Goal: Find contact information: Find contact information

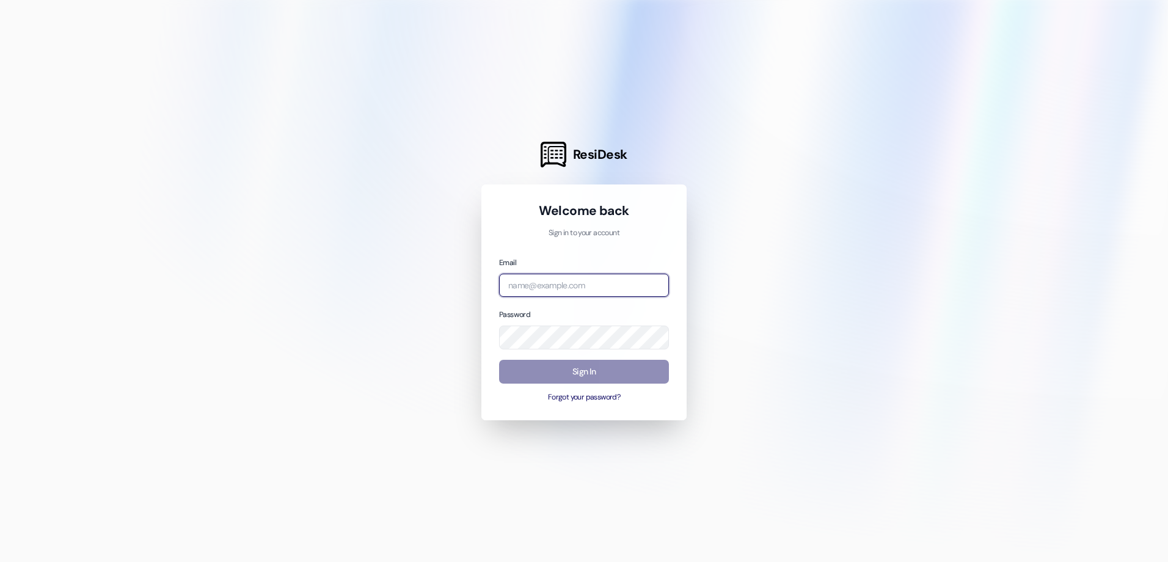
type input "[EMAIL_ADDRESS][DOMAIN_NAME]"
click at [618, 367] on button "Sign In" at bounding box center [584, 372] width 170 height 24
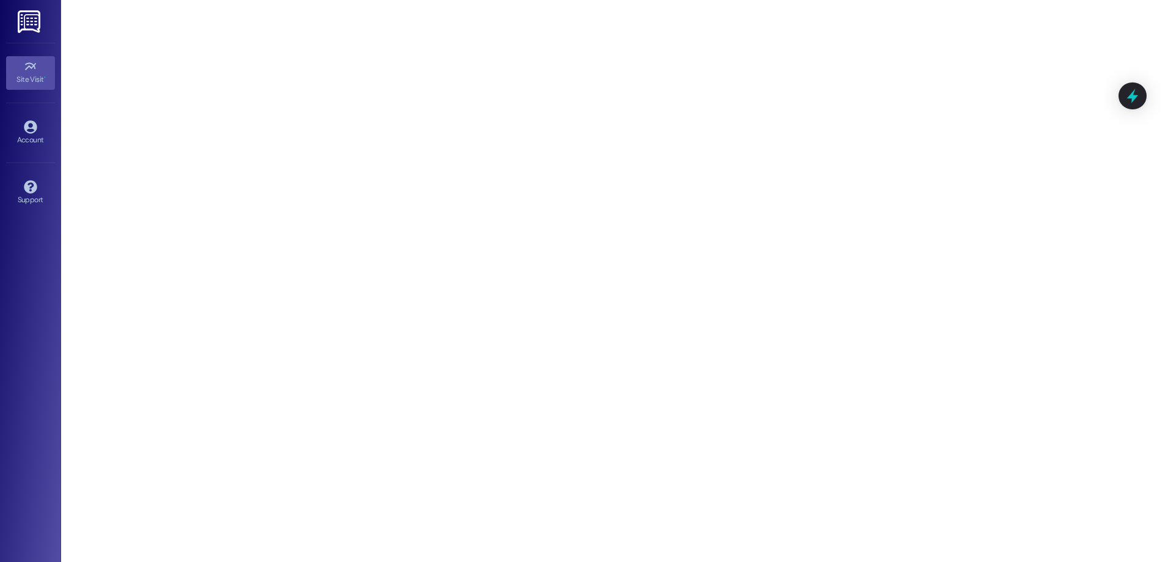
click at [35, 18] on img at bounding box center [30, 21] width 25 height 23
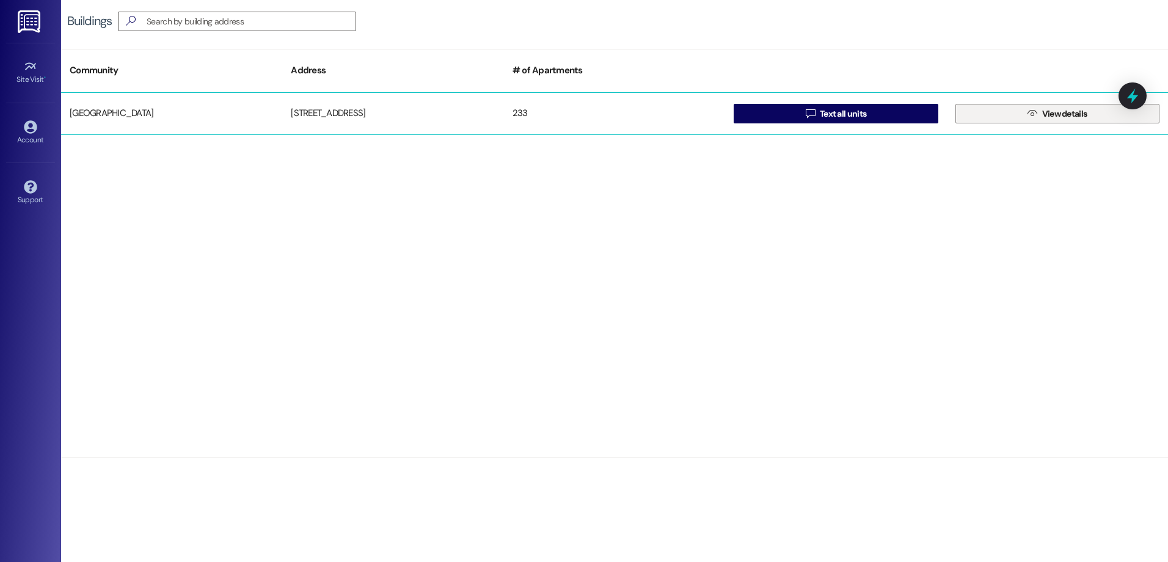
click at [1062, 108] on span "View details" at bounding box center [1064, 114] width 45 height 13
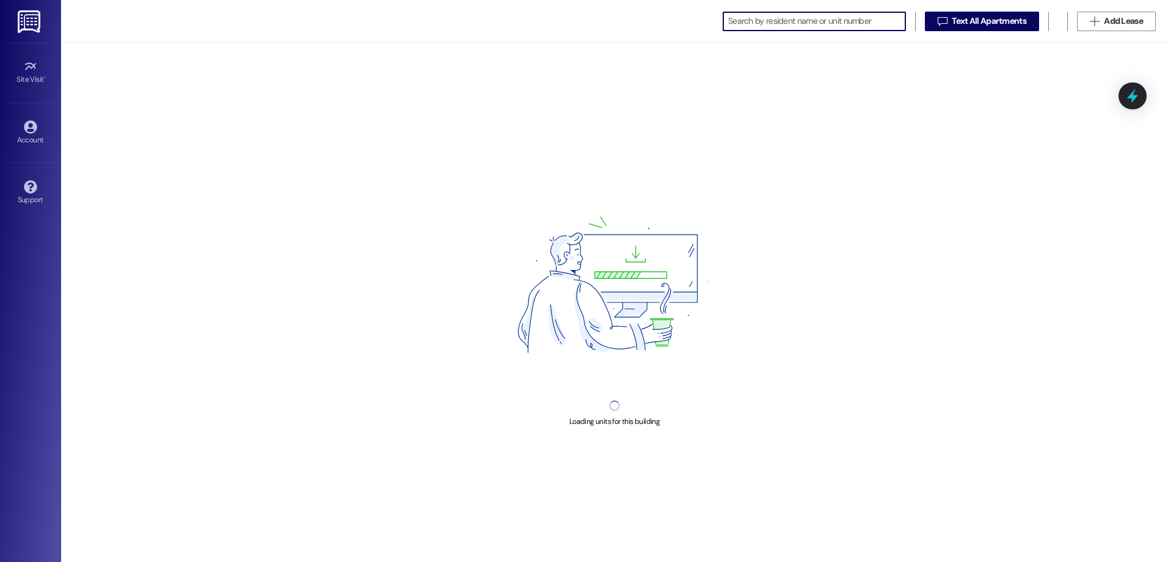
click at [774, 28] on input at bounding box center [816, 21] width 177 height 17
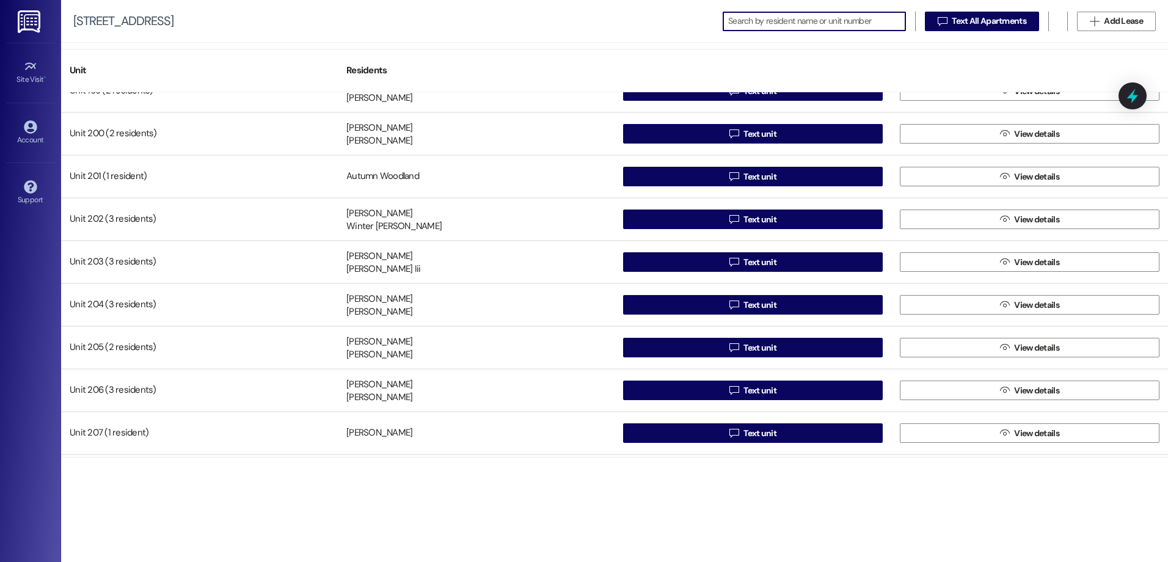
scroll to position [8005, 0]
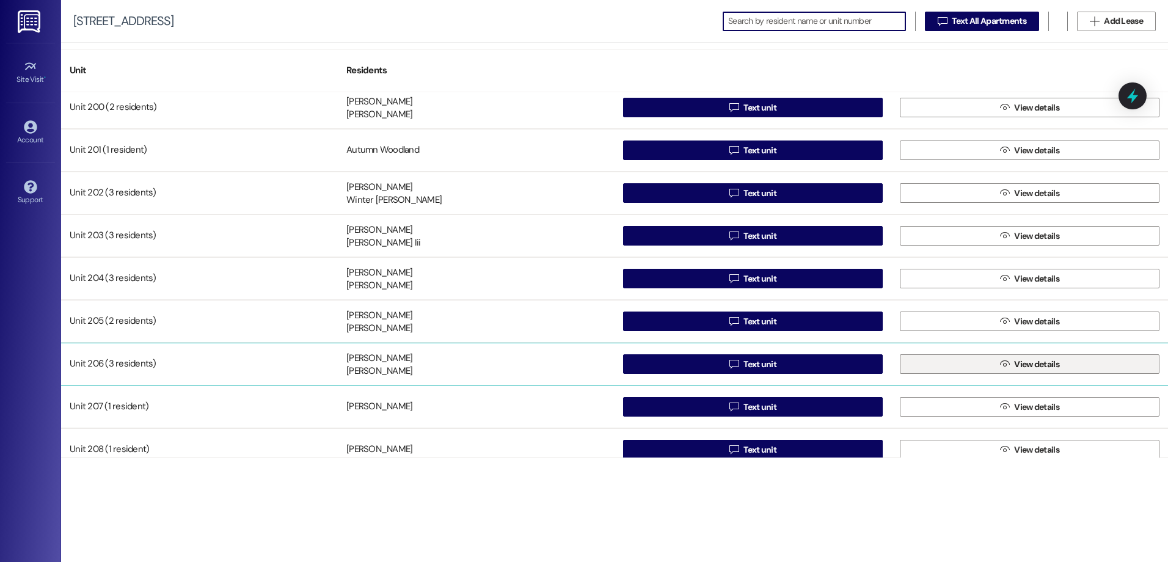
click at [1018, 367] on span "View details" at bounding box center [1036, 364] width 45 height 13
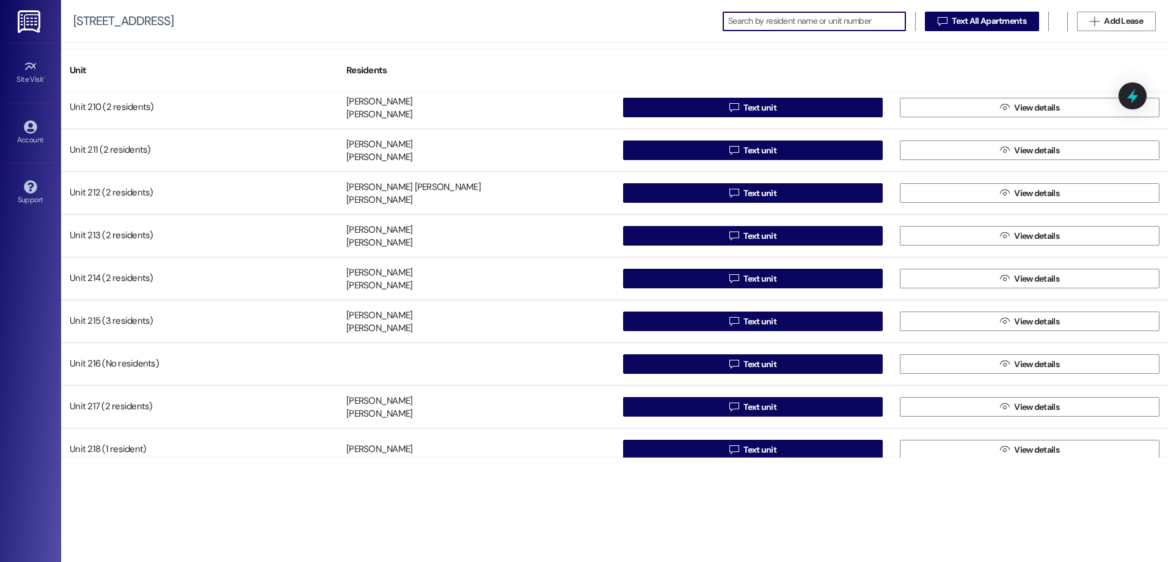
scroll to position [7944, 0]
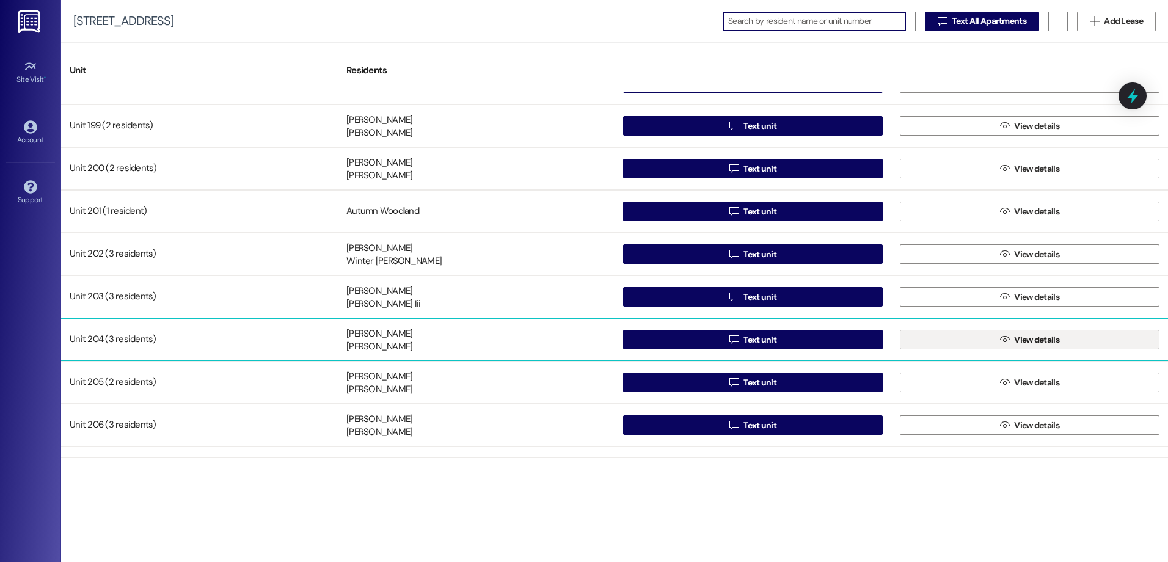
click at [1047, 336] on span "View details" at bounding box center [1036, 340] width 45 height 13
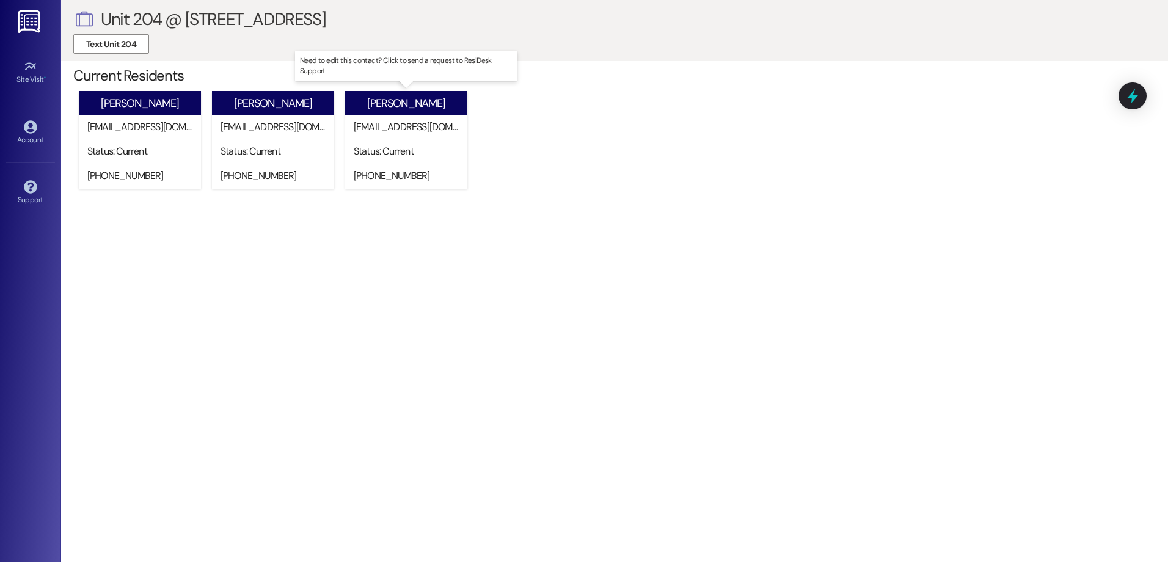
click at [381, 150] on div "Status: Current" at bounding box center [409, 151] width 111 height 13
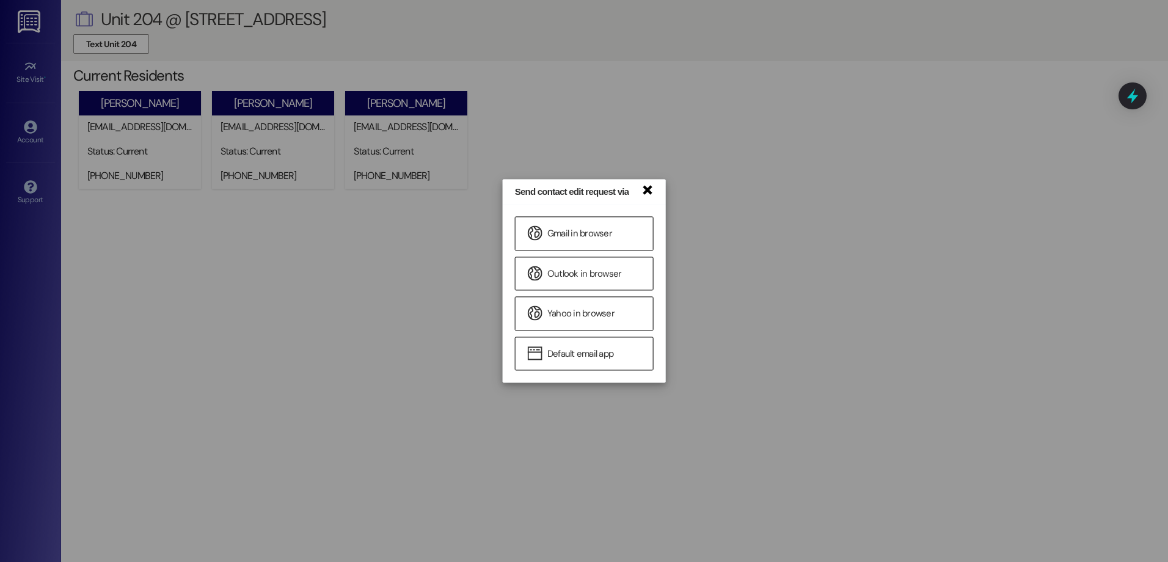
click at [650, 192] on link "×" at bounding box center [647, 189] width 12 height 13
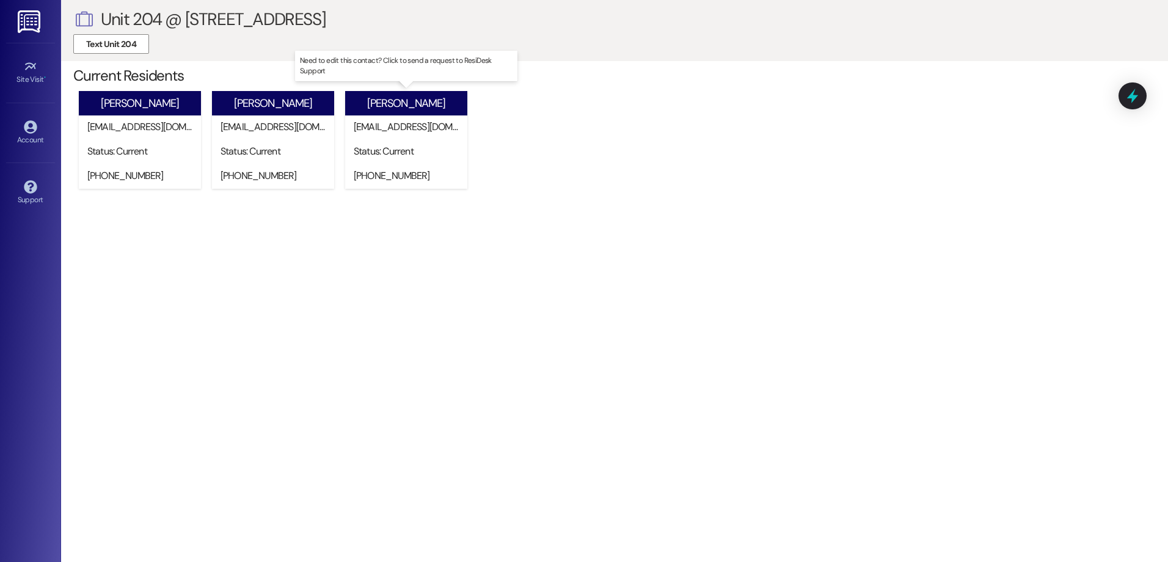
click at [420, 103] on div "[PERSON_NAME]" at bounding box center [406, 103] width 78 height 13
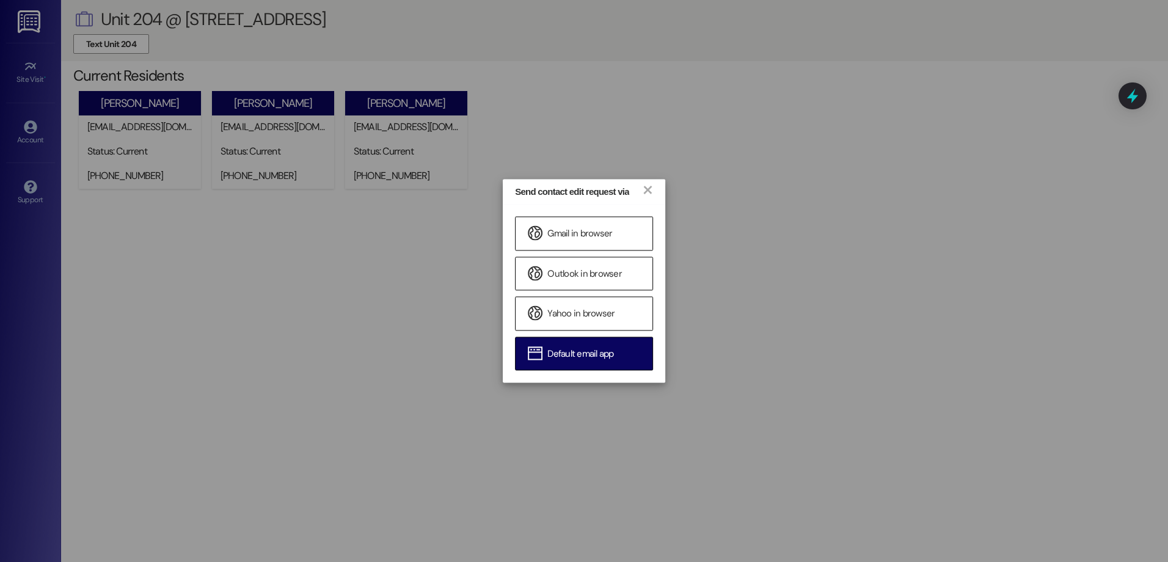
click at [588, 357] on span "Default email app" at bounding box center [581, 354] width 66 height 13
